Goal: Connect with others: Connect with other users

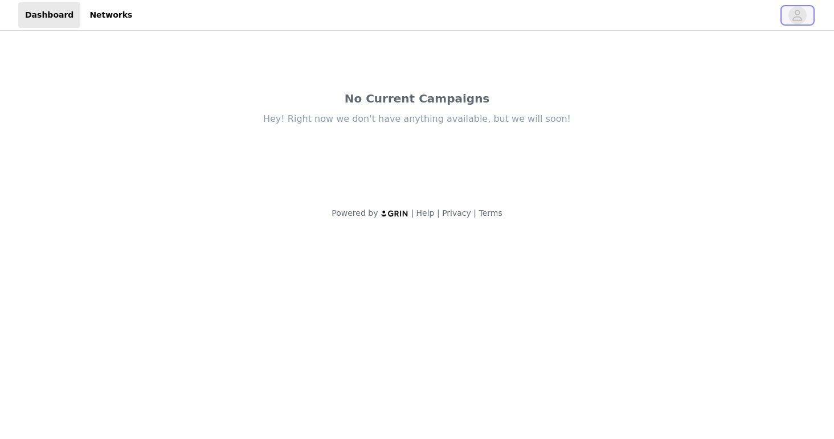
click at [806, 10] on button "button" at bounding box center [797, 15] width 32 height 18
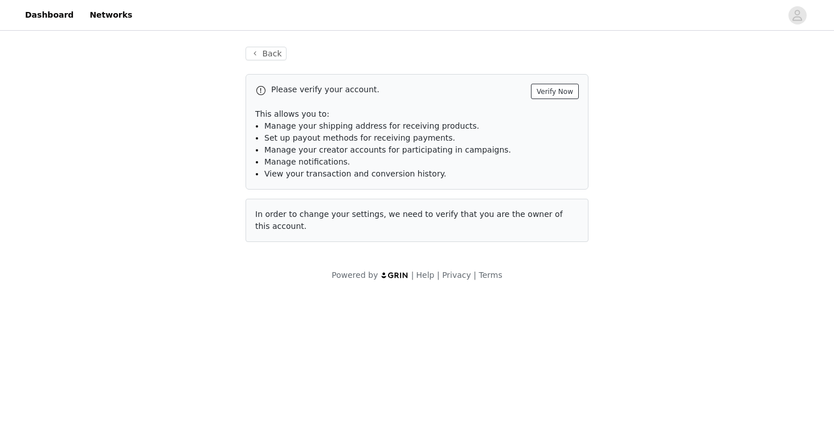
click at [543, 95] on button "Verify Now" at bounding box center [555, 91] width 48 height 15
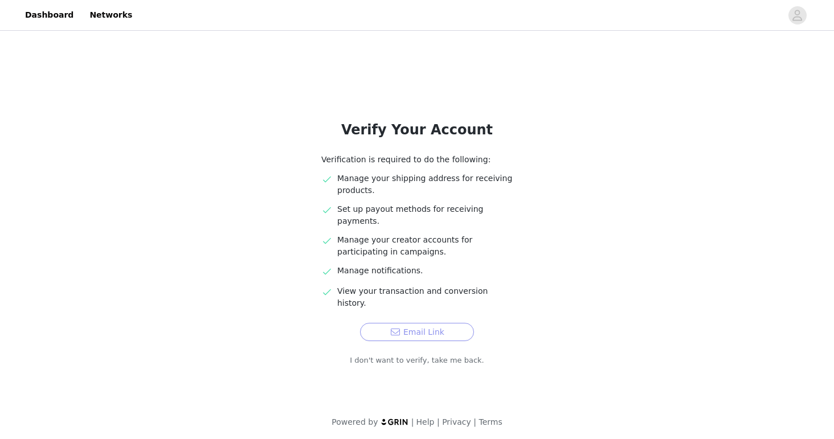
click at [404, 323] on button "Email Link" at bounding box center [417, 332] width 114 height 18
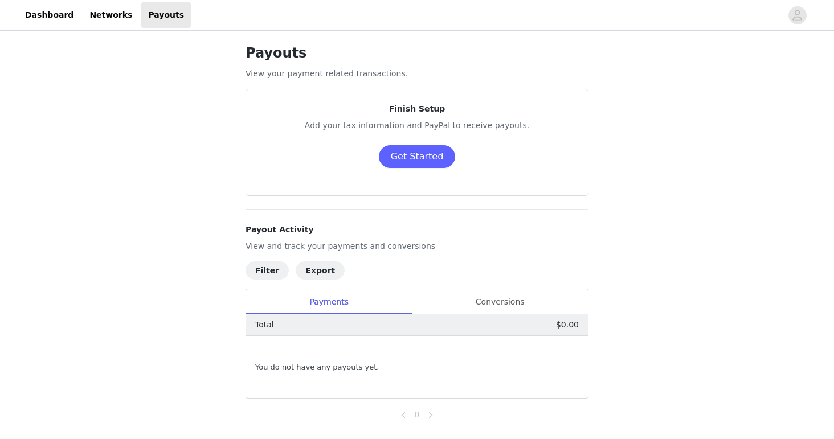
scroll to position [39, 0]
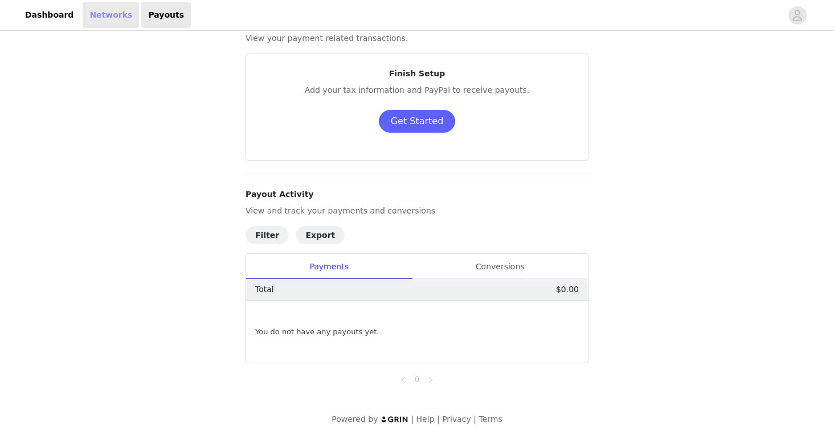
click at [103, 19] on link "Networks" at bounding box center [111, 15] width 56 height 26
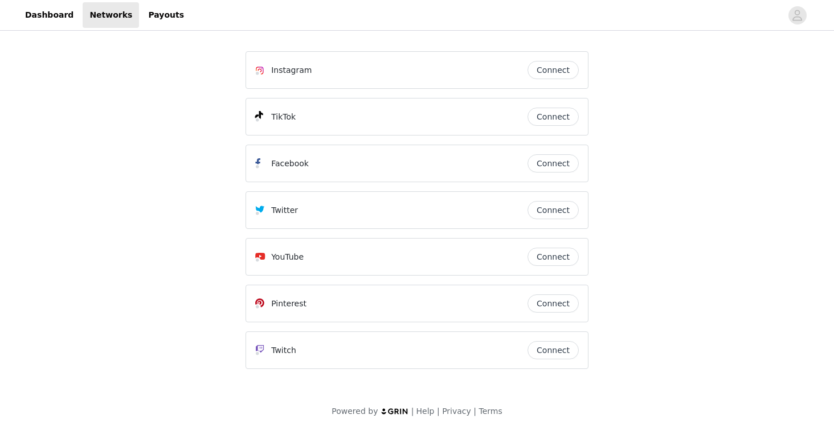
click at [538, 71] on button "Connect" at bounding box center [552, 70] width 51 height 18
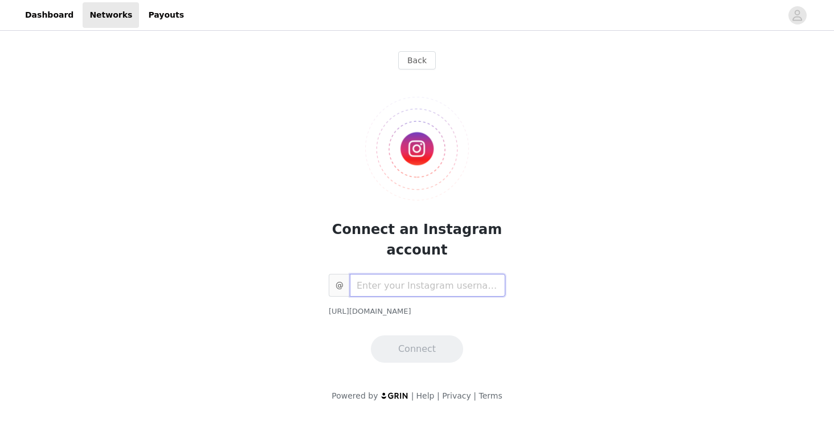
click at [423, 290] on input "text" at bounding box center [427, 285] width 155 height 23
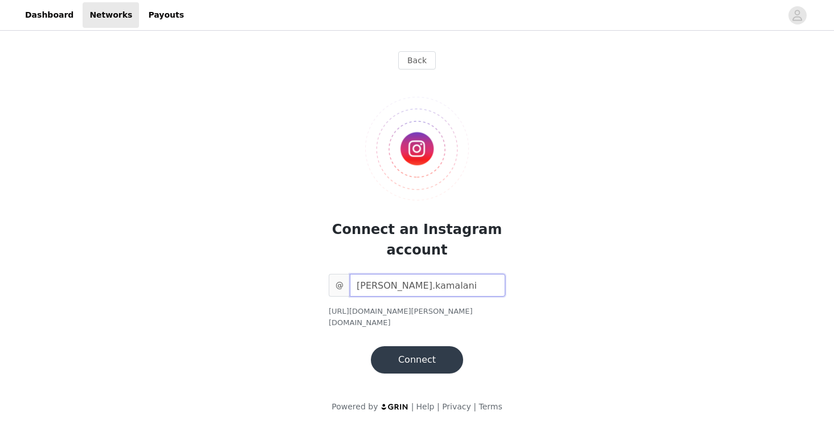
type input "[PERSON_NAME].kamalani"
click at [415, 353] on button "Connect" at bounding box center [417, 359] width 92 height 27
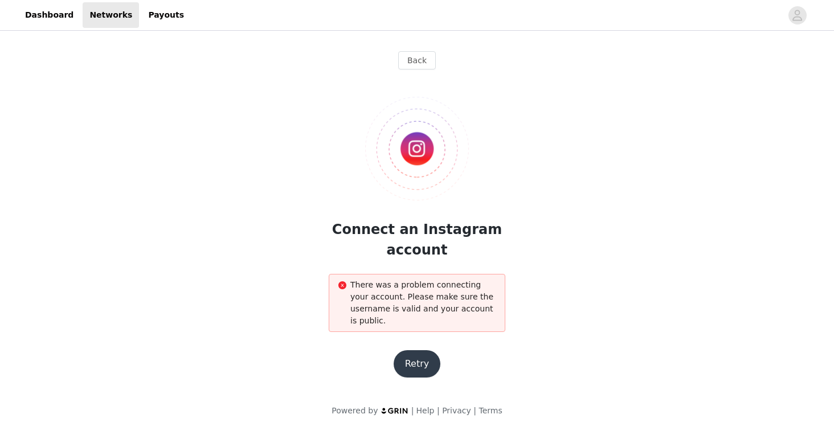
click at [417, 360] on button "Retry" at bounding box center [416, 363] width 47 height 27
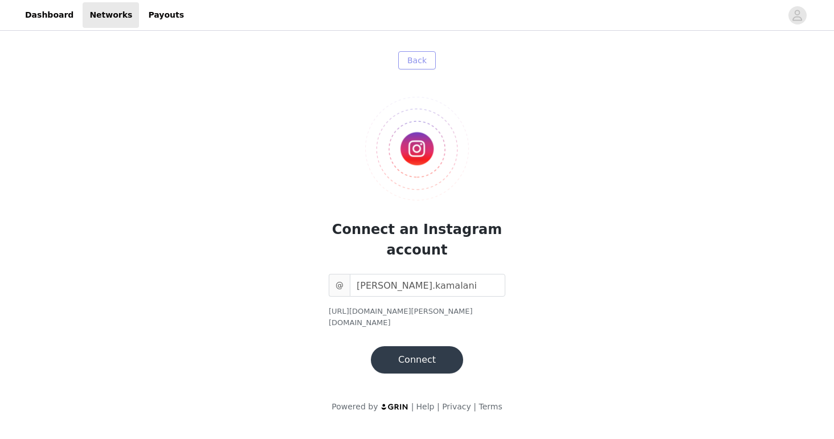
click at [421, 69] on button "Back" at bounding box center [417, 60] width 38 height 18
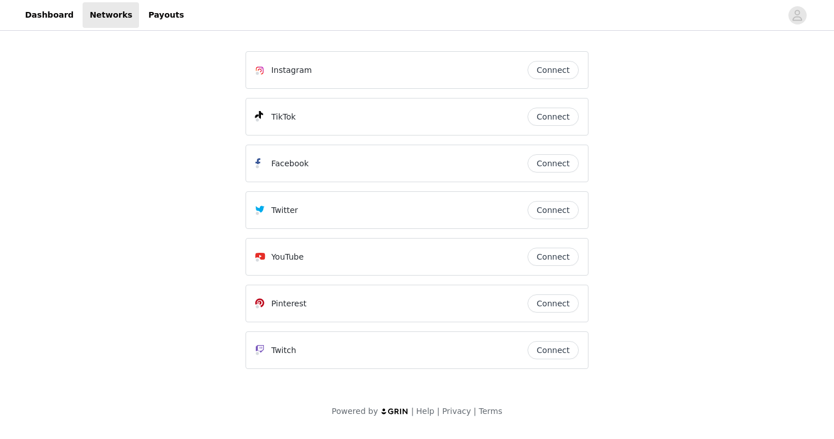
click at [558, 62] on button "Connect" at bounding box center [552, 70] width 51 height 18
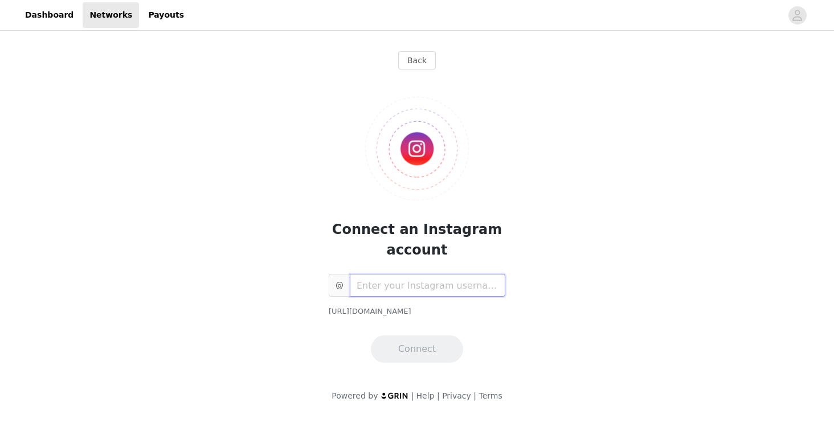
click at [425, 291] on input "text" at bounding box center [427, 285] width 155 height 23
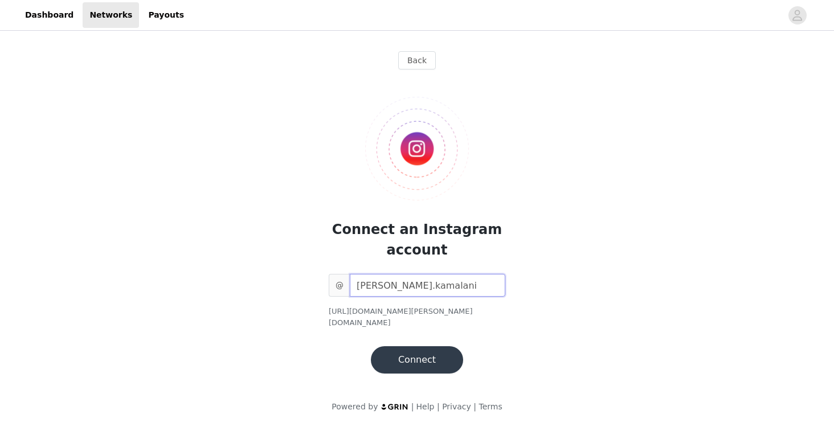
type input "ella.kamalani"
click at [443, 353] on button "Connect" at bounding box center [417, 359] width 92 height 27
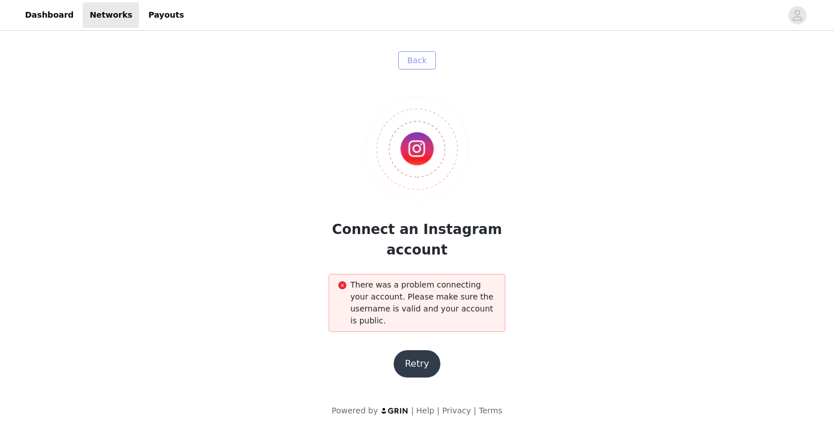
click at [411, 56] on button "Back" at bounding box center [417, 60] width 38 height 18
